Goal: Transaction & Acquisition: Purchase product/service

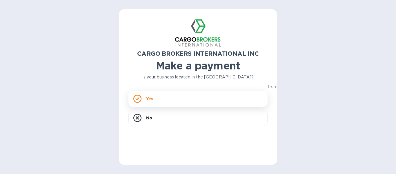
click at [174, 99] on div "Yes" at bounding box center [198, 99] width 139 height 16
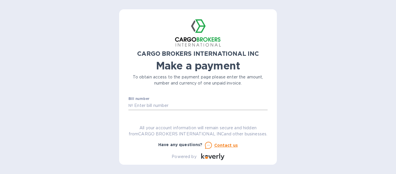
click at [178, 106] on input "text" at bounding box center [200, 105] width 135 height 9
click at [171, 114] on div "CARGO BROKERS INTERNATIONAL INC Make a payment To obtain access to the payment …" at bounding box center [198, 89] width 139 height 141
click at [162, 103] on input "text" at bounding box center [200, 105] width 135 height 9
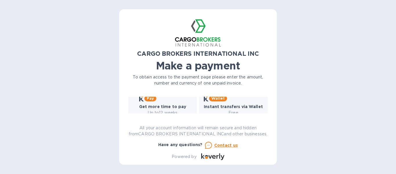
scroll to position [98, 0]
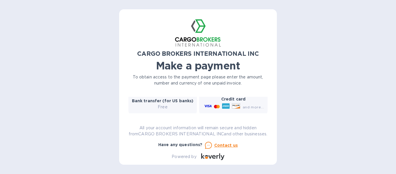
type input "B00044561/A"
click at [228, 102] on icon at bounding box center [226, 106] width 8 height 8
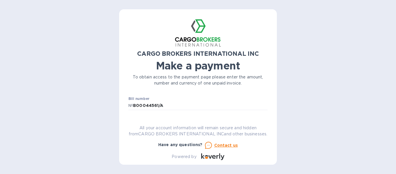
scroll to position [29, 0]
click at [188, 103] on div "Business name" at bounding box center [198, 107] width 139 height 13
click at [171, 102] on div "Business name" at bounding box center [198, 107] width 139 height 13
click at [171, 103] on div "Business name" at bounding box center [198, 107] width 139 height 13
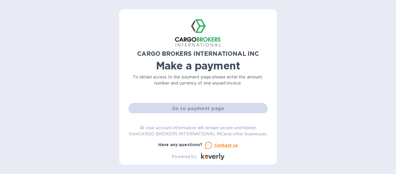
scroll to position [58, 0]
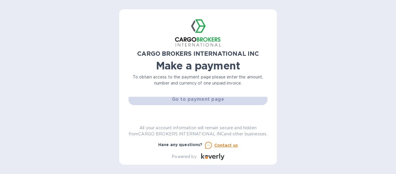
click at [182, 100] on div "Go to payment page" at bounding box center [198, 99] width 142 height 14
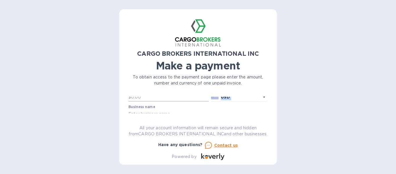
drag, startPoint x: 159, startPoint y: 101, endPoint x: 156, endPoint y: 102, distance: 3.1
click at [158, 102] on div "Bill number № B00044561/A Amount $ Currency USD Business name Go to payment page" at bounding box center [198, 104] width 142 height 69
click at [140, 100] on div "Business name" at bounding box center [198, 108] width 142 height 17
click at [182, 104] on input "B00044561/A" at bounding box center [200, 105] width 135 height 9
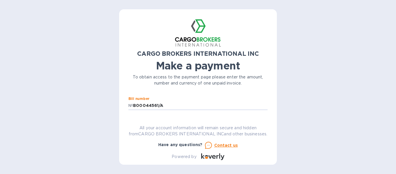
scroll to position [29, 0]
click at [134, 100] on div "Business name" at bounding box center [198, 108] width 142 height 17
click at [133, 95] on div "CARGO BROKERS INTERNATIONAL INC Make a payment To obtain access to the payment …" at bounding box center [198, 89] width 139 height 141
click at [138, 93] on div "CARGO BROKERS INTERNATIONAL INC Make a payment To obtain access to the payment …" at bounding box center [198, 89] width 139 height 141
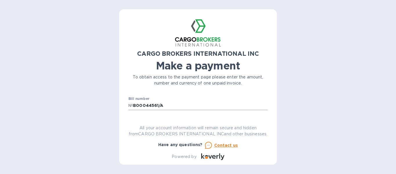
click at [171, 104] on input "B00044561/A" at bounding box center [200, 105] width 135 height 9
click at [162, 103] on input "text" at bounding box center [170, 101] width 78 height 9
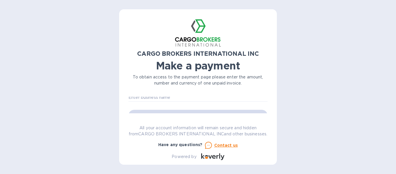
scroll to position [29, 0]
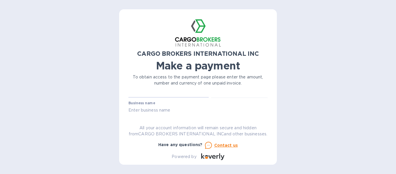
type input "3,274.10"
click at [162, 102] on div "Business name" at bounding box center [198, 107] width 139 height 13
click at [150, 102] on label "Business name" at bounding box center [142, 103] width 27 height 3
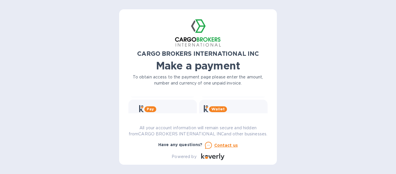
scroll to position [87, 0]
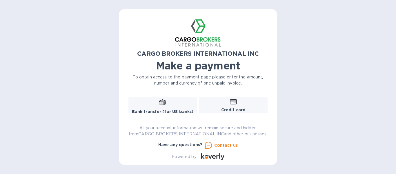
click at [213, 102] on div "Credit card and more..." at bounding box center [233, 110] width 61 height 22
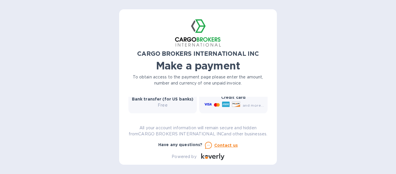
scroll to position [86, 0]
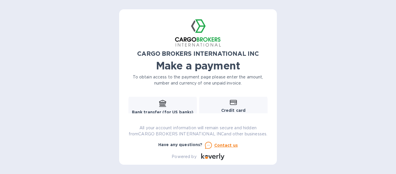
click at [215, 103] on div "Credit card and more..." at bounding box center [233, 111] width 61 height 22
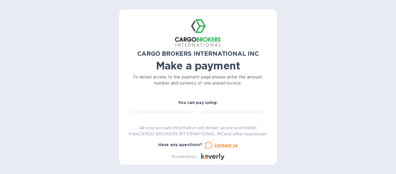
scroll to position [57, 0]
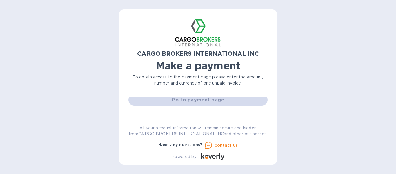
click at [214, 101] on div "Go to payment page" at bounding box center [198, 100] width 142 height 14
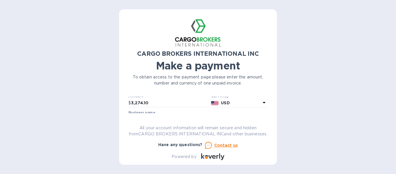
scroll to position [29, 0]
click at [148, 103] on label "Business name" at bounding box center [142, 103] width 27 height 3
click at [139, 103] on label "Business name" at bounding box center [142, 103] width 27 height 3
click at [145, 104] on label "Business name" at bounding box center [142, 103] width 27 height 3
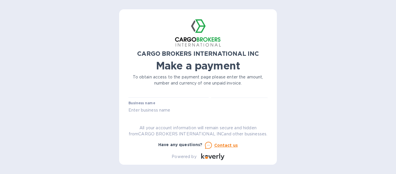
click at [145, 103] on label "Business name" at bounding box center [142, 103] width 27 height 3
click at [135, 102] on label "Business name" at bounding box center [142, 103] width 27 height 3
click at [153, 102] on label "Business name" at bounding box center [142, 103] width 27 height 3
click at [154, 101] on div "Bill number № B00044561/A Amount $ 3,274.10 Currency USD Business name Go to pa…" at bounding box center [198, 100] width 142 height 69
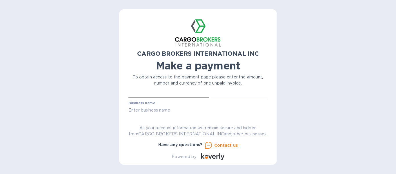
scroll to position [22, 0]
click at [263, 100] on icon at bounding box center [264, 100] width 3 height 1
click at [263, 100] on div "Currencies Popular currencies EUR Euro GBP British Pound USD United States Doll…" at bounding box center [214, 144] width 105 height 97
click at [242, 101] on div "Currencies" at bounding box center [214, 113] width 91 height 25
click at [250, 102] on div "Currencies" at bounding box center [214, 113] width 91 height 25
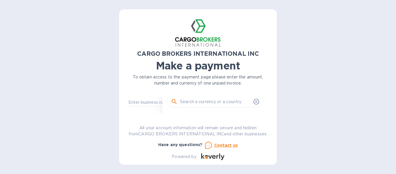
scroll to position [58, 0]
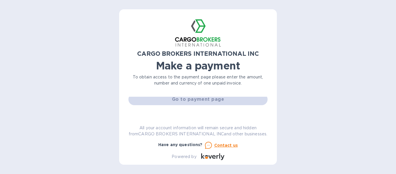
click at [150, 97] on div "Go to payment page" at bounding box center [198, 99] width 142 height 14
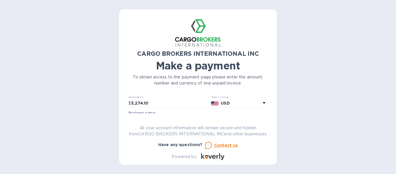
scroll to position [29, 0]
click at [153, 102] on label "Business name" at bounding box center [142, 103] width 27 height 3
click at [159, 103] on div "Business name" at bounding box center [198, 107] width 139 height 13
click at [161, 103] on div "Business name" at bounding box center [198, 107] width 139 height 13
click at [160, 102] on div "Business name" at bounding box center [198, 107] width 139 height 13
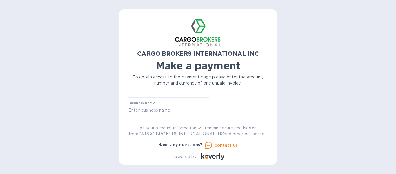
click at [160, 102] on div "Business name" at bounding box center [198, 107] width 139 height 13
click at [156, 103] on div "Business name" at bounding box center [198, 107] width 139 height 13
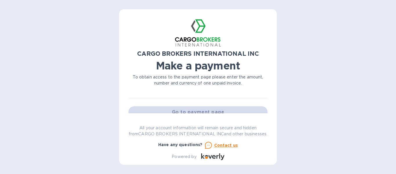
click at [144, 103] on div "Bill number № B00044561/A Amount $ 3,274.10 Currency USD Business name Go to pa…" at bounding box center [198, 84] width 142 height 69
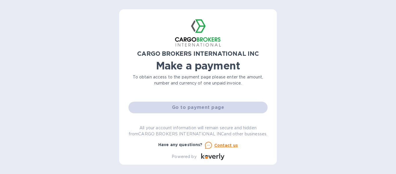
click at [143, 103] on div "Go to payment page" at bounding box center [198, 107] width 142 height 14
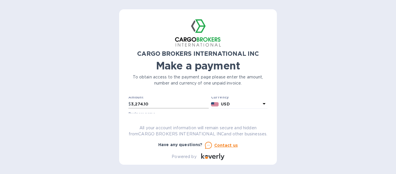
scroll to position [0, 0]
click at [175, 105] on input "B00044561/A" at bounding box center [200, 105] width 135 height 9
click at [145, 105] on input "B00044561/A" at bounding box center [200, 105] width 135 height 9
click at [157, 105] on input "44561/A" at bounding box center [200, 105] width 135 height 9
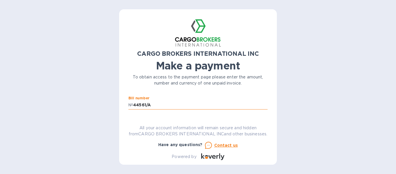
click at [134, 105] on input "44561/A" at bounding box center [200, 105] width 135 height 9
click at [176, 107] on input "BOOO44561/A" at bounding box center [200, 105] width 135 height 9
click at [147, 105] on input "BOOO44561/A" at bounding box center [200, 105] width 135 height 9
type input "B00044561/A"
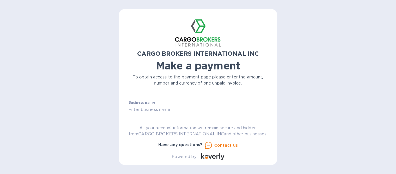
click at [149, 101] on label "Business name" at bounding box center [142, 102] width 27 height 3
click at [137, 104] on label "Business name" at bounding box center [142, 102] width 27 height 3
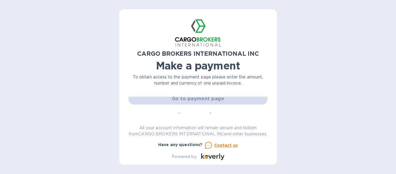
click at [178, 100] on div "Go to payment page" at bounding box center [198, 99] width 142 height 14
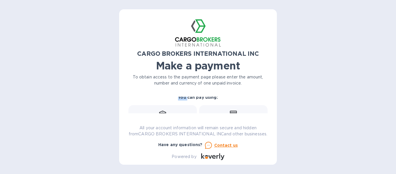
scroll to position [144, 0]
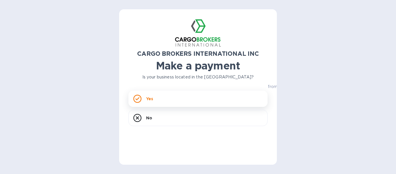
click at [147, 100] on p "Yes" at bounding box center [149, 99] width 7 height 6
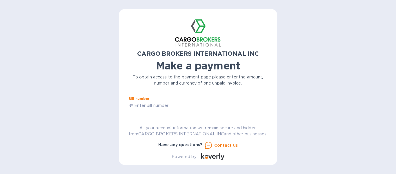
click at [177, 106] on input "text" at bounding box center [200, 105] width 135 height 9
type input "B"
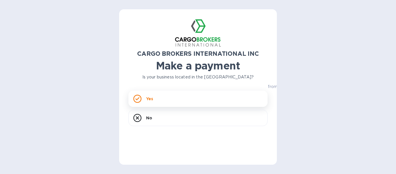
click at [159, 97] on div "Yes" at bounding box center [198, 99] width 139 height 16
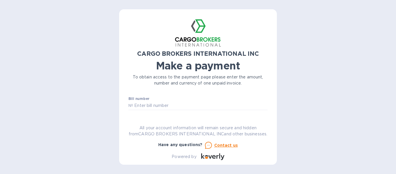
click at [192, 108] on div "CARGO BROKERS INTERNATIONAL INC Make a payment To obtain access to the payment …" at bounding box center [198, 89] width 139 height 141
click at [191, 104] on input "text" at bounding box center [200, 105] width 135 height 9
click at [187, 105] on input "text" at bounding box center [200, 105] width 135 height 9
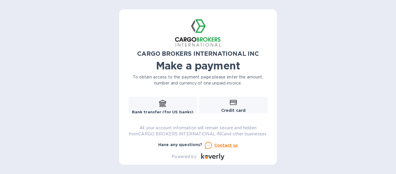
scroll to position [57, 0]
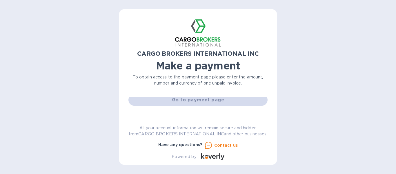
click at [187, 102] on div "Go to payment page" at bounding box center [198, 100] width 142 height 14
click at [187, 101] on div "Go to payment page" at bounding box center [198, 100] width 142 height 14
click at [187, 103] on div "Bill number № Amount $ Currency USD Business name Go to payment page You can pa…" at bounding box center [198, 115] width 146 height 158
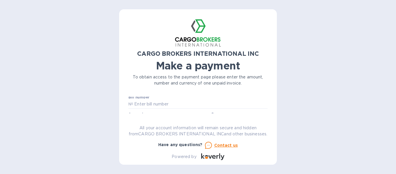
scroll to position [0, 0]
click at [187, 103] on input "text" at bounding box center [200, 105] width 135 height 9
type input "B00044561/A"
click at [266, 100] on div "Bill number № B00044561/A Amount $ Currency USD Business name Go to payment pag…" at bounding box center [198, 105] width 139 height 17
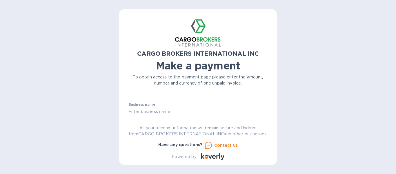
scroll to position [21, 0]
click at [157, 102] on input "text" at bounding box center [170, 101] width 78 height 9
type input "3,274.10"
click at [147, 104] on label "Business name" at bounding box center [142, 104] width 27 height 3
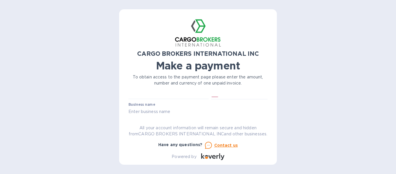
click at [147, 104] on label "Business name" at bounding box center [142, 104] width 27 height 3
click at [156, 102] on div "Business name" at bounding box center [198, 108] width 139 height 13
click at [156, 104] on div "Business name" at bounding box center [198, 108] width 139 height 13
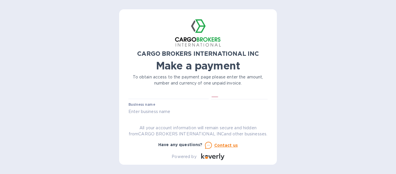
click at [156, 104] on div "Business name" at bounding box center [198, 108] width 139 height 13
click at [155, 104] on div "Business name" at bounding box center [198, 108] width 139 height 13
click at [146, 103] on label "Business name" at bounding box center [142, 104] width 27 height 3
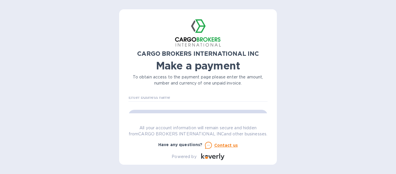
click at [144, 103] on div "Bill number № B00044561/A Amount $ 3,274.10 Currency USD Business name Go to pa…" at bounding box center [198, 88] width 142 height 69
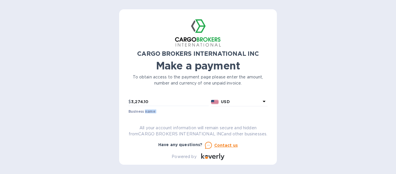
scroll to position [34, 0]
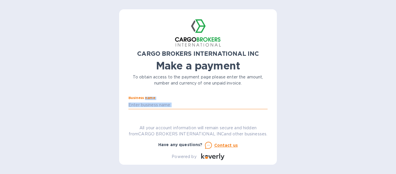
click at [178, 105] on input "text" at bounding box center [198, 104] width 139 height 9
type input "Crystalize Home LLC"
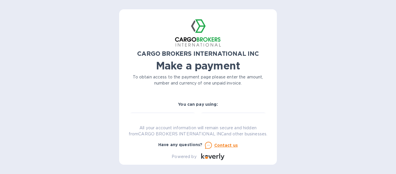
scroll to position [55, 0]
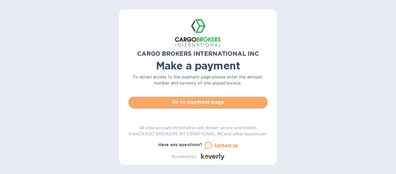
click at [219, 103] on span "Go to payment page" at bounding box center [198, 102] width 130 height 7
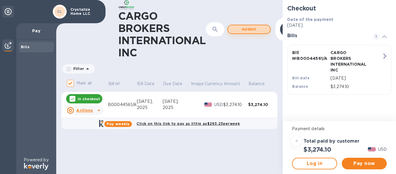
click at [247, 28] on span "Add bill" at bounding box center [249, 29] width 33 height 7
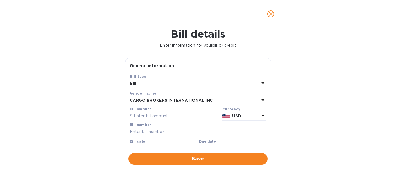
click at [193, 84] on div "Bill" at bounding box center [195, 83] width 130 height 8
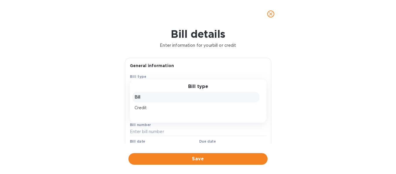
click at [278, 38] on h1 "Bill details" at bounding box center [198, 34] width 387 height 12
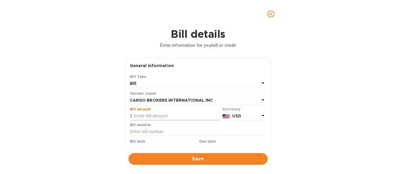
click at [192, 115] on input "text" at bounding box center [175, 116] width 90 height 9
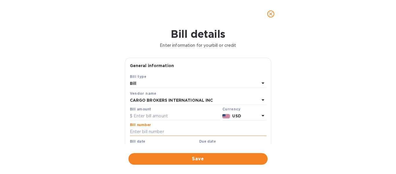
click at [185, 132] on input "text" at bounding box center [198, 131] width 137 height 9
type input "V"
type input "B00044561"
click at [173, 117] on input "text" at bounding box center [175, 116] width 90 height 9
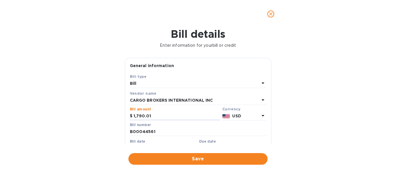
type input "1,790.01"
click at [181, 139] on div "Bill date 09/09/2025" at bounding box center [164, 146] width 70 height 17
drag, startPoint x: 157, startPoint y: 141, endPoint x: 142, endPoint y: 144, distance: 15.4
click at [156, 141] on div "Bill date 09/09/2025" at bounding box center [163, 145] width 67 height 13
click at [137, 141] on label "Bill date" at bounding box center [137, 141] width 15 height 3
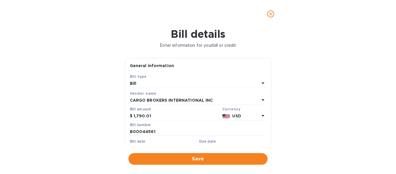
click at [219, 140] on div "Due date" at bounding box center [232, 145] width 67 height 13
click at [205, 158] on span "Save" at bounding box center [198, 158] width 130 height 7
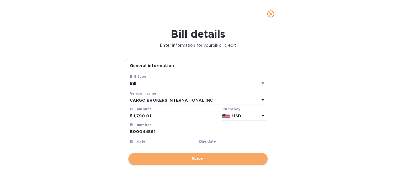
click at [197, 158] on span "Save" at bounding box center [198, 158] width 130 height 7
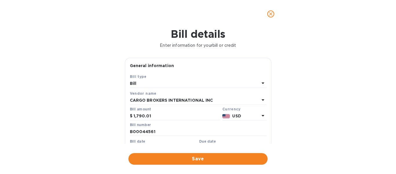
click at [158, 141] on div "Bill date 09/09/2025" at bounding box center [163, 145] width 67 height 13
click at [139, 141] on label "Bill date" at bounding box center [137, 141] width 15 height 3
click at [192, 142] on button "button" at bounding box center [194, 147] width 14 height 14
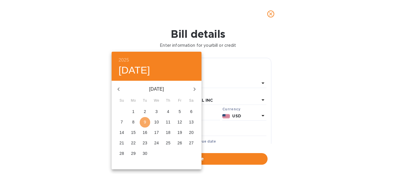
click at [146, 120] on p "9" at bounding box center [145, 122] width 2 height 6
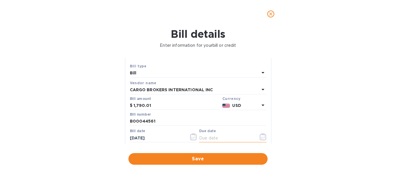
click at [212, 137] on input "text" at bounding box center [226, 137] width 55 height 9
click at [264, 135] on icon "button" at bounding box center [263, 136] width 7 height 7
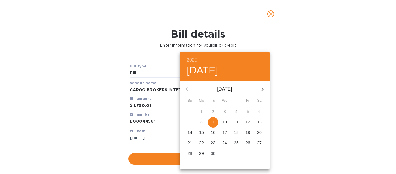
click at [215, 119] on span "9" at bounding box center [213, 122] width 10 height 6
type input "09/09/2025"
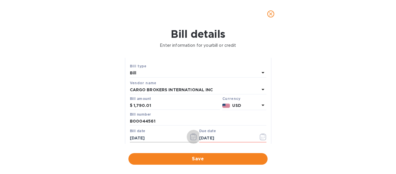
click at [193, 137] on icon "button" at bounding box center [193, 137] width 1 height 1
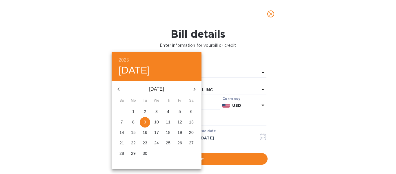
click at [135, 121] on span "8" at bounding box center [133, 122] width 10 height 6
type input "09/08/2025"
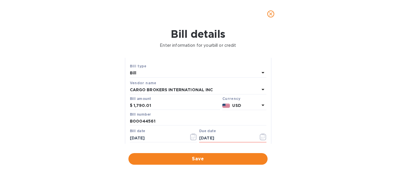
click at [191, 158] on span "Save" at bounding box center [198, 158] width 130 height 7
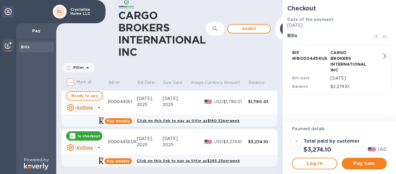
scroll to position [2, 0]
click at [88, 96] on span "Ready to pay" at bounding box center [84, 95] width 26 height 7
checkbox input "true"
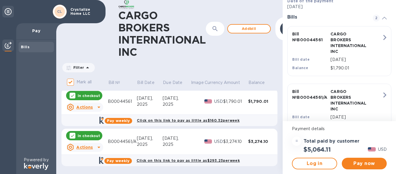
scroll to position [39, 0]
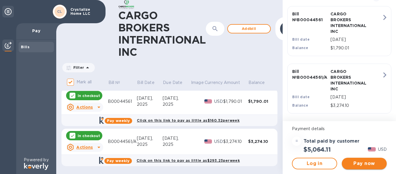
click at [368, 164] on span "Pay now" at bounding box center [365, 163] width 36 height 7
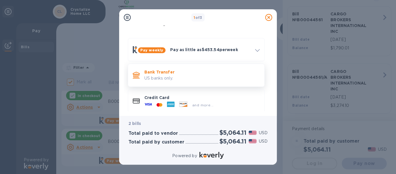
scroll to position [18, 0]
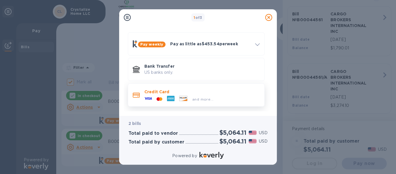
click at [185, 98] on icon at bounding box center [184, 98] width 8 height 5
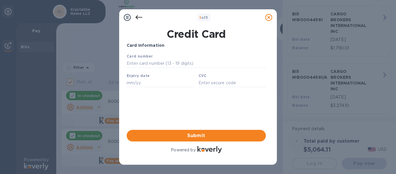
scroll to position [0, 0]
click at [163, 62] on input "text" at bounding box center [196, 63] width 139 height 9
type input "5582 5086 4842 6523"
click at [168, 79] on div "Expiry date" at bounding box center [160, 79] width 72 height 19
click at [151, 84] on input "text" at bounding box center [160, 82] width 67 height 9
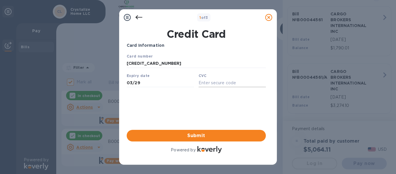
type input "03/29"
click at [222, 83] on input "text" at bounding box center [232, 82] width 67 height 9
type input "676"
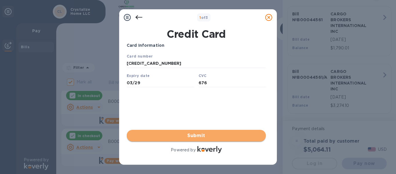
click at [204, 133] on span "Submit" at bounding box center [196, 135] width 130 height 7
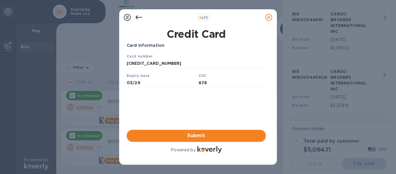
click at [189, 136] on span "Submit" at bounding box center [196, 135] width 130 height 7
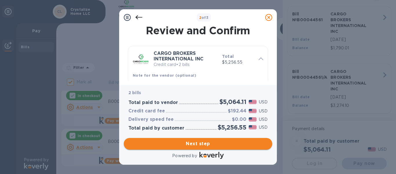
click at [200, 144] on span "Next step" at bounding box center [198, 143] width 139 height 7
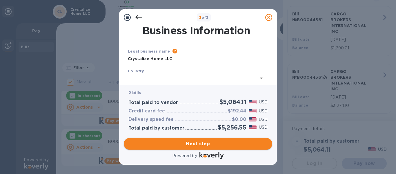
type input "United States"
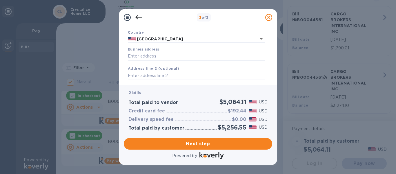
scroll to position [29, 0]
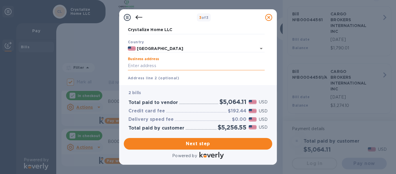
click at [217, 65] on input "Business address" at bounding box center [196, 66] width 137 height 9
type input "10801 Starkey Rd #104-223"
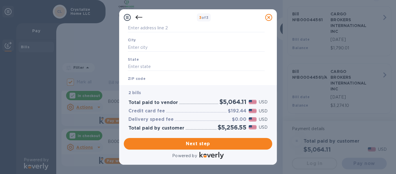
scroll to position [87, 0]
click at [186, 48] on input "text" at bounding box center [196, 46] width 137 height 9
type input "s"
type input "Seminole"
click at [155, 65] on input "text" at bounding box center [196, 66] width 137 height 9
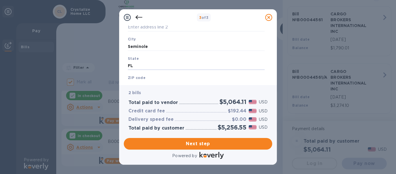
type input "FL"
click at [153, 78] on div "ZIP code" at bounding box center [197, 81] width 142 height 19
click at [148, 78] on div "ZIP code" at bounding box center [197, 81] width 142 height 19
click at [142, 77] on b "ZIP code" at bounding box center [137, 77] width 18 height 4
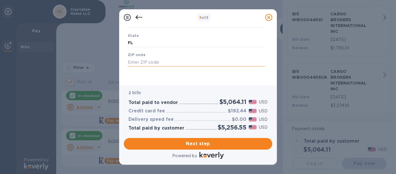
click at [148, 62] on input "text" at bounding box center [196, 62] width 137 height 9
type input "33777"
click at [193, 142] on span "Next step" at bounding box center [198, 143] width 139 height 7
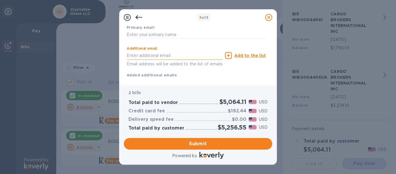
click at [169, 56] on input "text" at bounding box center [175, 55] width 96 height 9
click at [170, 36] on input "text" at bounding box center [196, 34] width 139 height 9
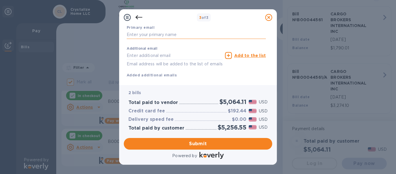
click at [170, 35] on input "text" at bounding box center [196, 34] width 139 height 9
click at [168, 33] on input "text" at bounding box center [196, 34] width 139 height 9
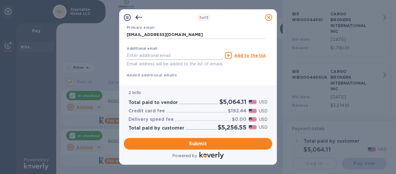
type input "fitzhughw@gmail.com"
click at [167, 53] on input "text" at bounding box center [175, 55] width 96 height 9
type input "crystalizehome@gmail.com"
type input "Anne"
type input "Fitzhugh"
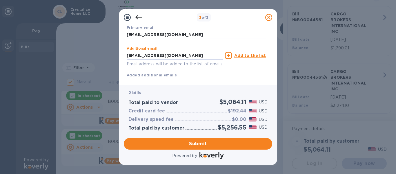
type input "6267886101"
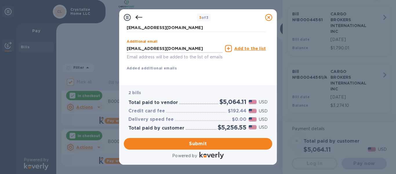
scroll to position [124, 0]
click at [196, 144] on span "Submit" at bounding box center [198, 143] width 139 height 7
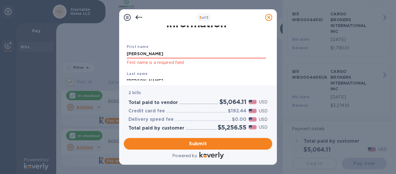
scroll to position [15, 0]
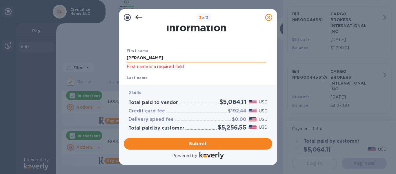
click at [163, 56] on input "Anne" at bounding box center [196, 58] width 139 height 9
type input "A"
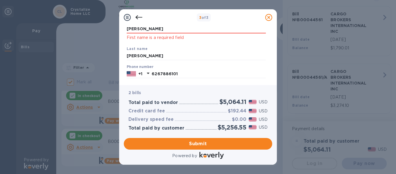
scroll to position [131, 0]
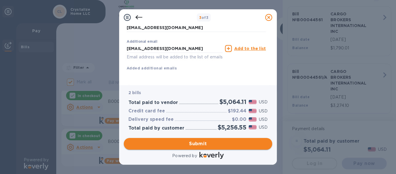
type input "Walter"
click at [204, 145] on span "Submit" at bounding box center [198, 143] width 139 height 7
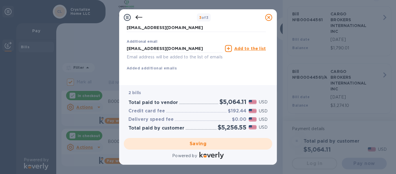
checkbox input "false"
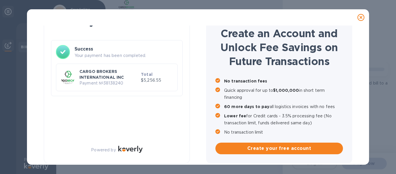
scroll to position [22, 0]
click at [128, 78] on p "CARGO BROKERS INTERNATIONAL INC" at bounding box center [108, 74] width 59 height 12
